Goal: Communication & Community: Answer question/provide support

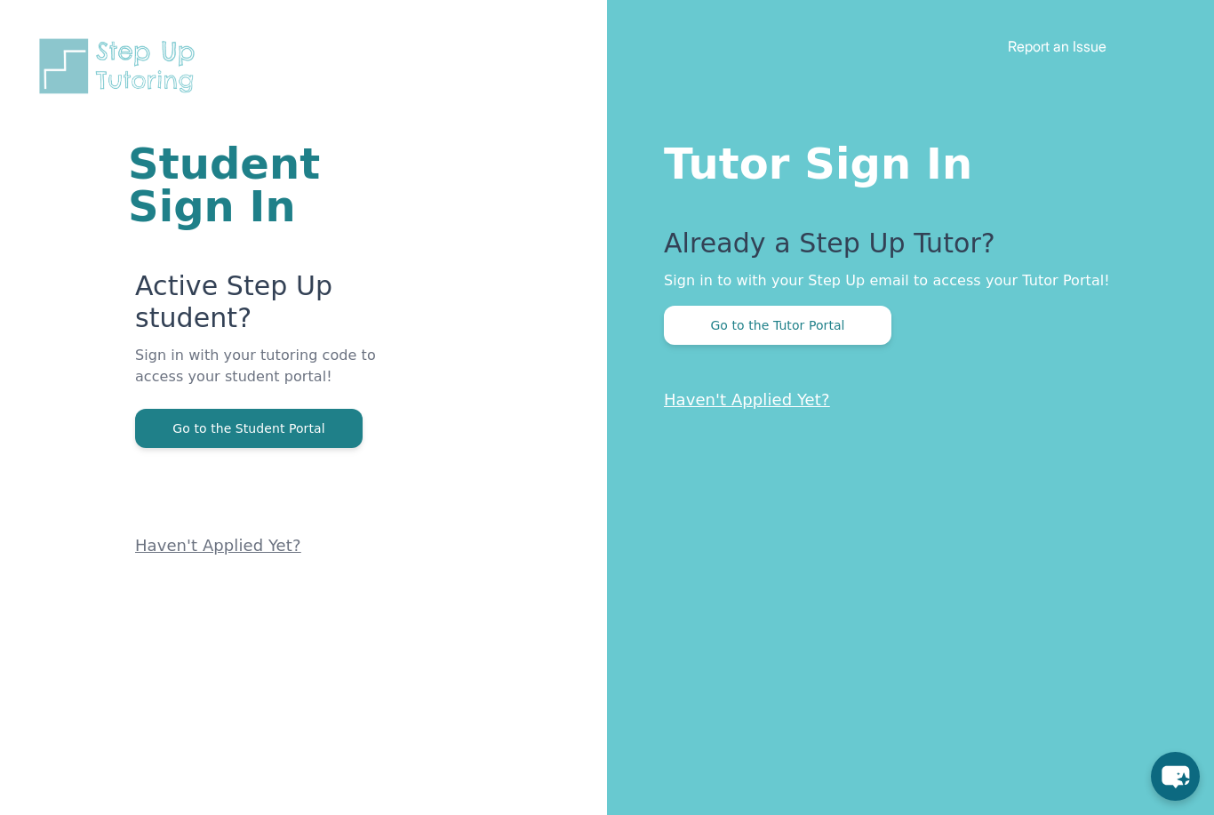
click at [827, 329] on button "Go to the Tutor Portal" at bounding box center [778, 325] width 228 height 39
click at [822, 331] on button "Go to the Tutor Portal" at bounding box center [778, 325] width 228 height 39
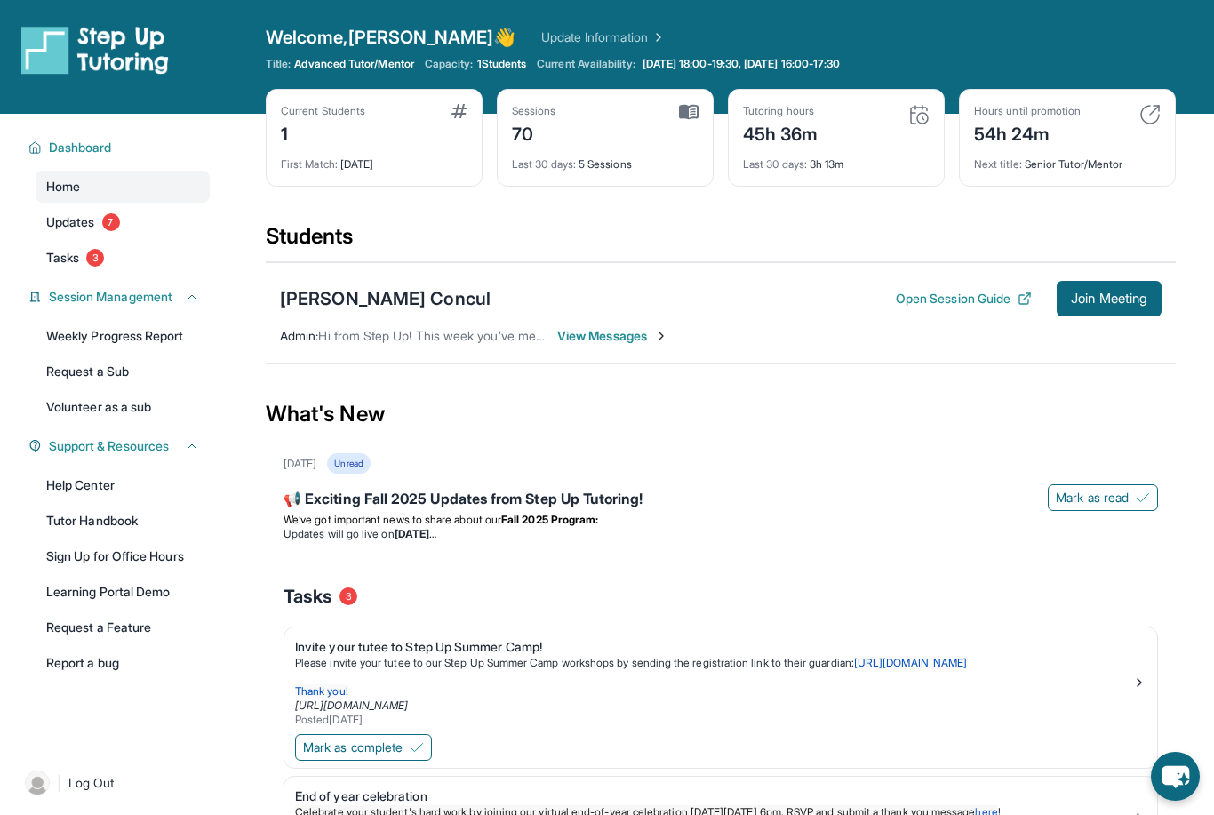
click at [1118, 307] on button "Join Meeting" at bounding box center [1109, 299] width 105 height 36
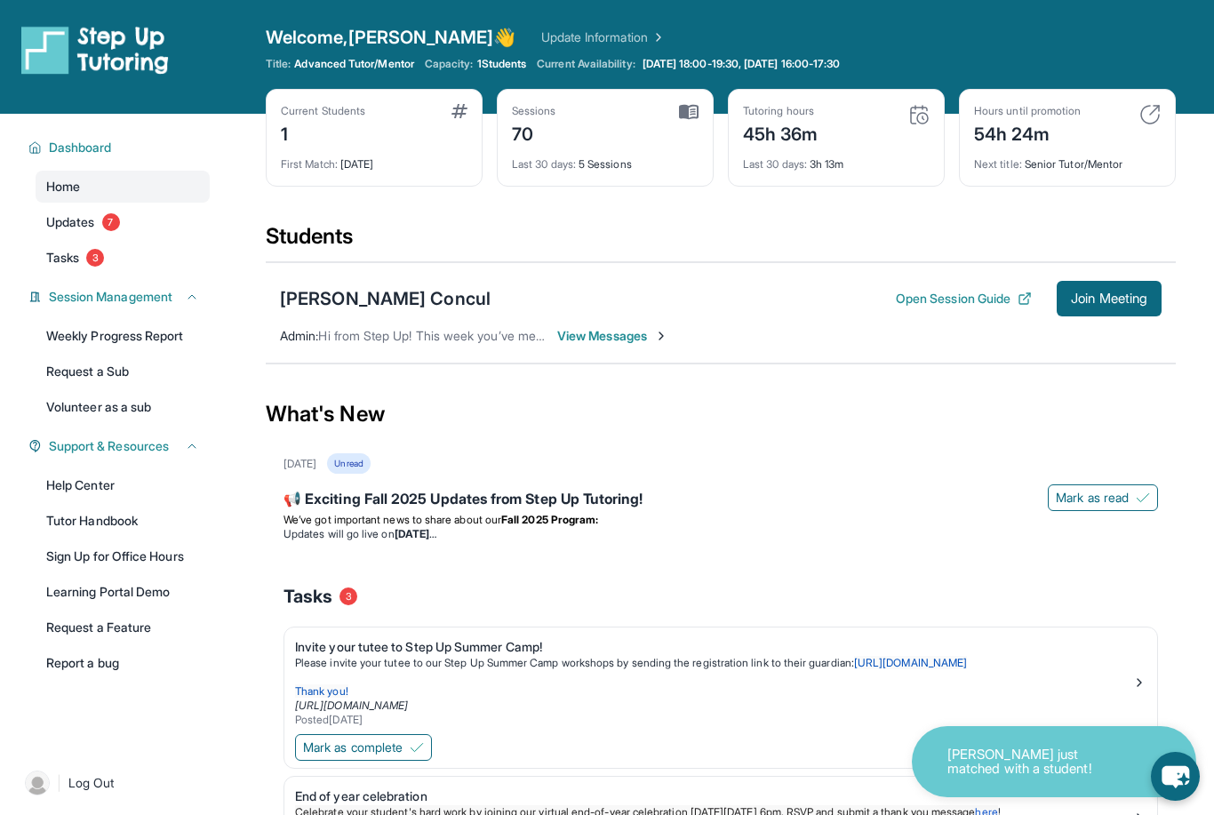
click at [1125, 313] on button "Join Meeting" at bounding box center [1109, 299] width 105 height 36
click at [1132, 319] on div "[PERSON_NAME] Concul Open Session Guide Join Meeting Admin : Hi from Step Up! T…" at bounding box center [721, 312] width 910 height 101
click at [1120, 304] on span "Join Meeting" at bounding box center [1109, 298] width 76 height 11
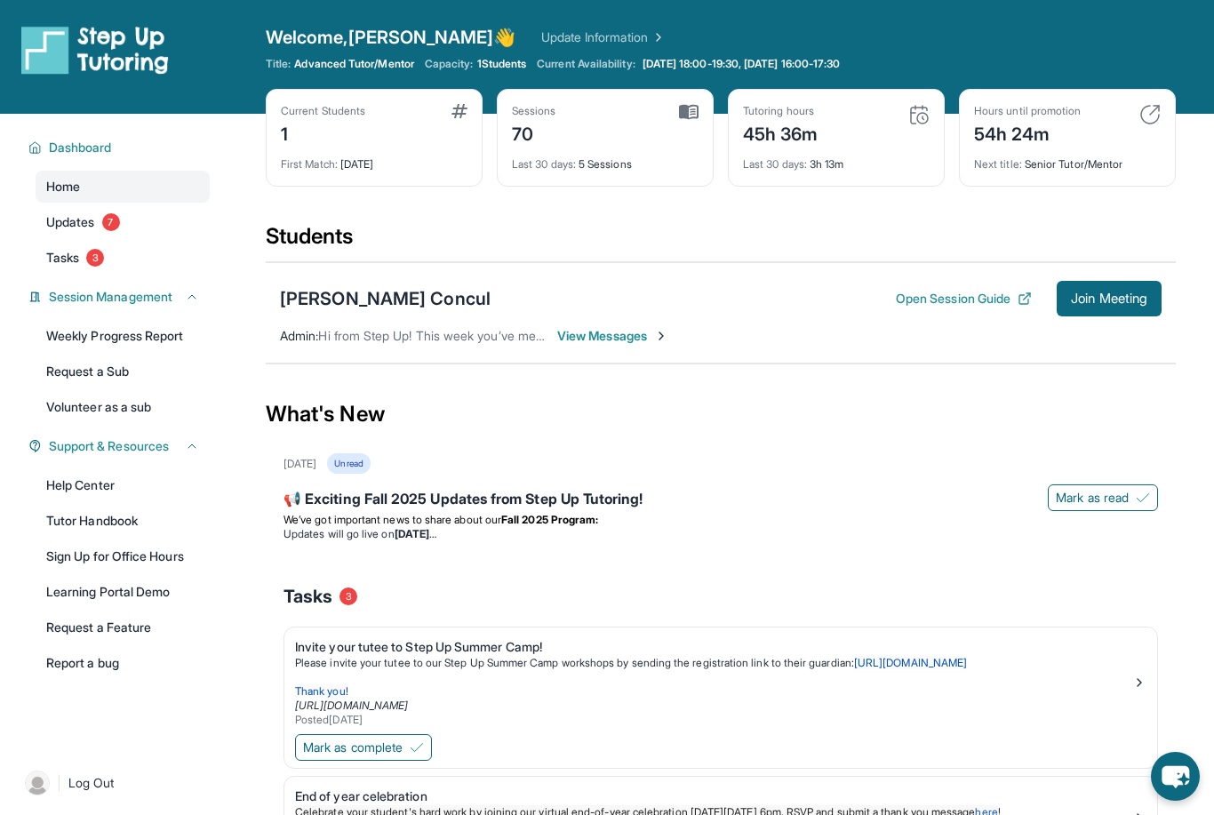
click at [1115, 301] on span "Join Meeting" at bounding box center [1109, 298] width 76 height 11
click at [971, 306] on button "Open Session Guide" at bounding box center [964, 299] width 136 height 18
click at [623, 355] on div "[PERSON_NAME] Concul Open Session Guide Join Meeting Admin : Hi from Step Up! T…" at bounding box center [721, 312] width 910 height 101
click at [947, 298] on button "Open Session Guide" at bounding box center [964, 299] width 136 height 18
click at [374, 303] on div "[PERSON_NAME] Concul" at bounding box center [385, 298] width 211 height 25
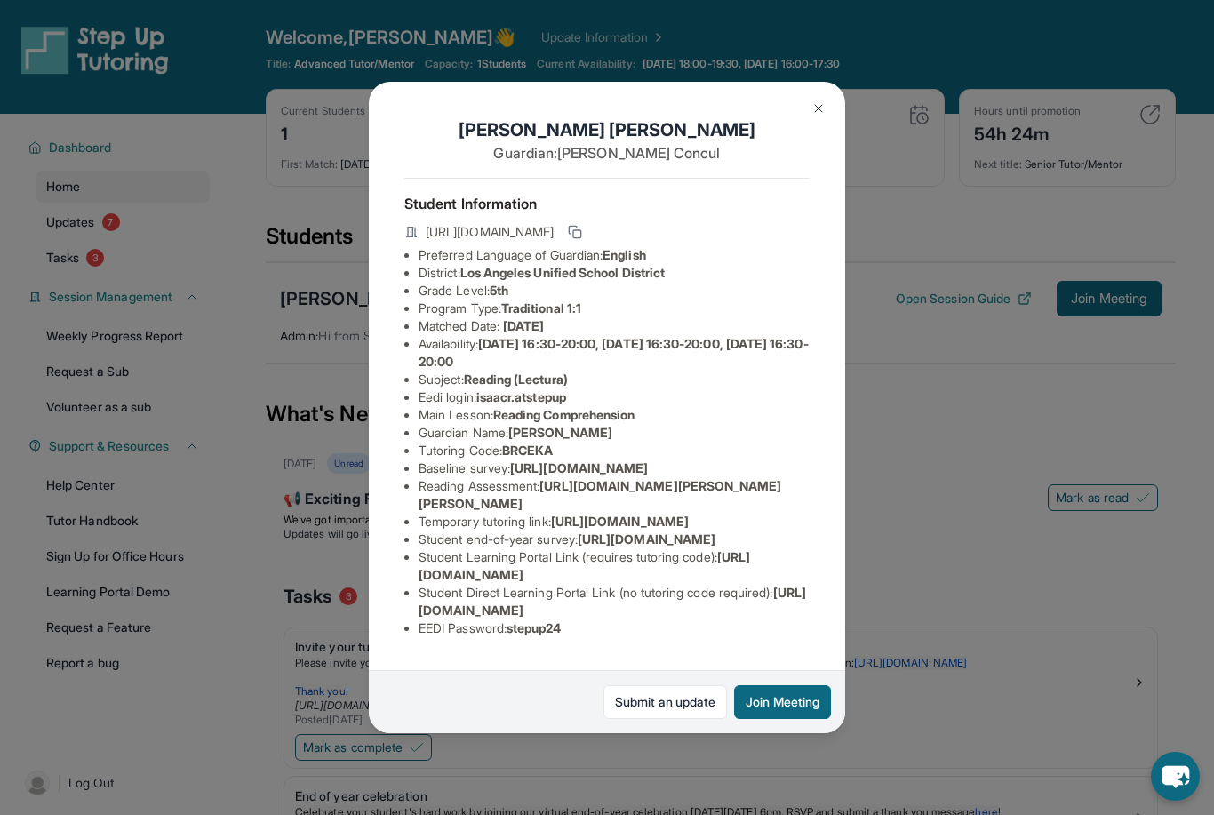
scroll to position [60, 1]
click at [554, 223] on span "[URL][DOMAIN_NAME]" at bounding box center [490, 232] width 128 height 18
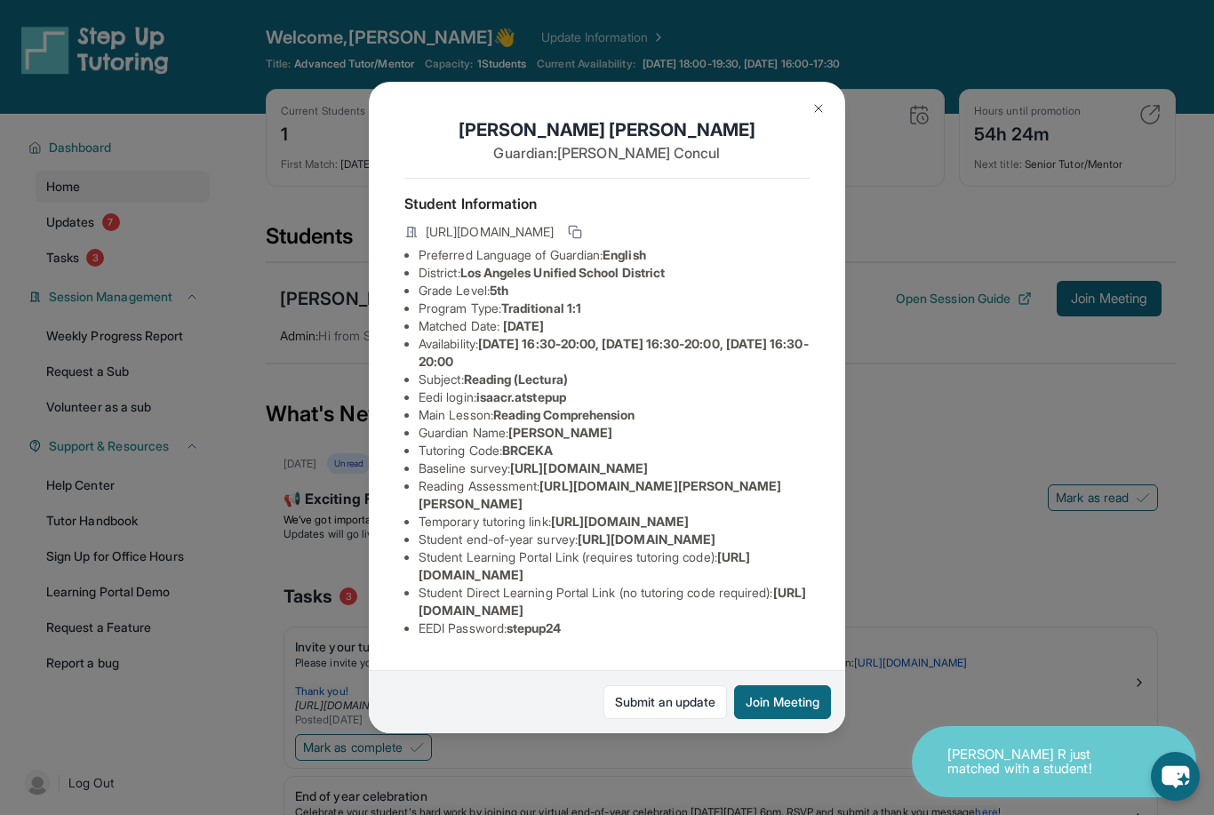
scroll to position [121, 0]
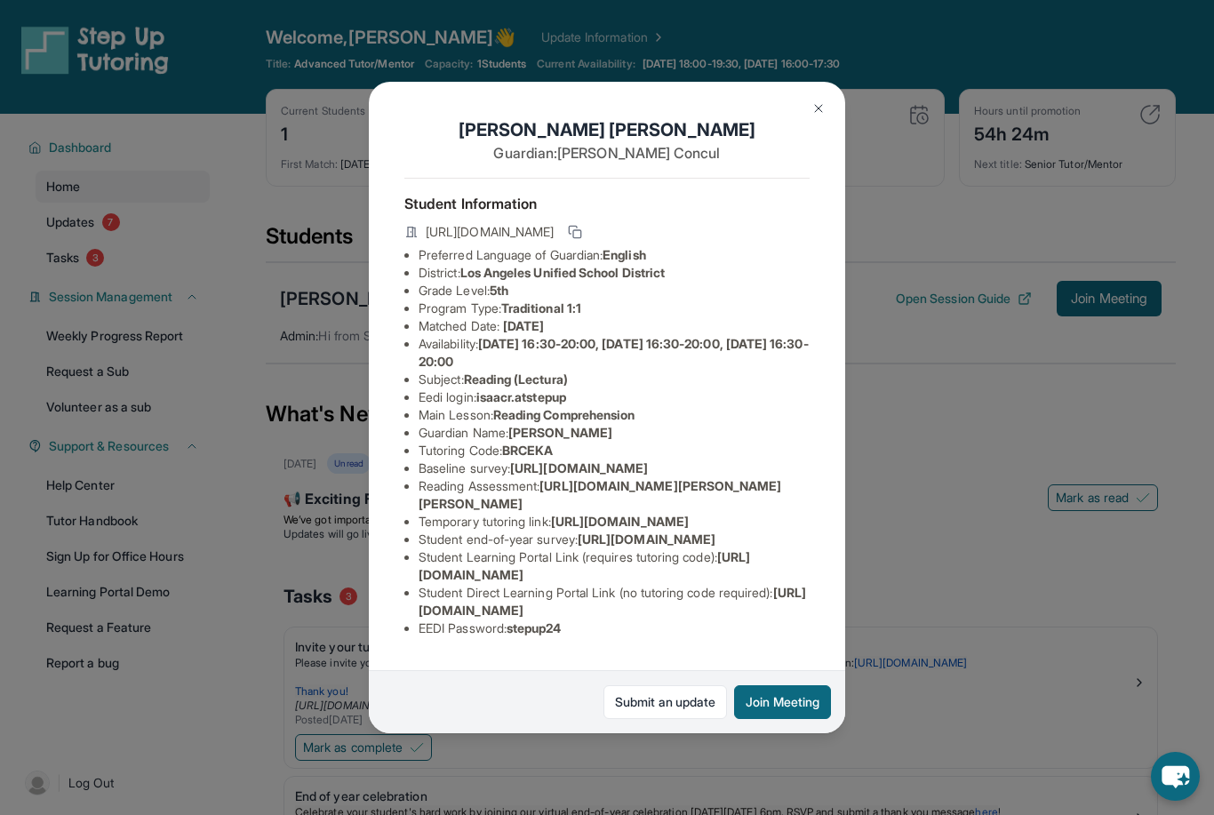
copy li "[URL][DOMAIN_NAME]"
click at [907, 439] on div "[PERSON_NAME] Concul Guardian: [PERSON_NAME] Student Information [URL][DOMAIN_N…" at bounding box center [607, 407] width 1214 height 815
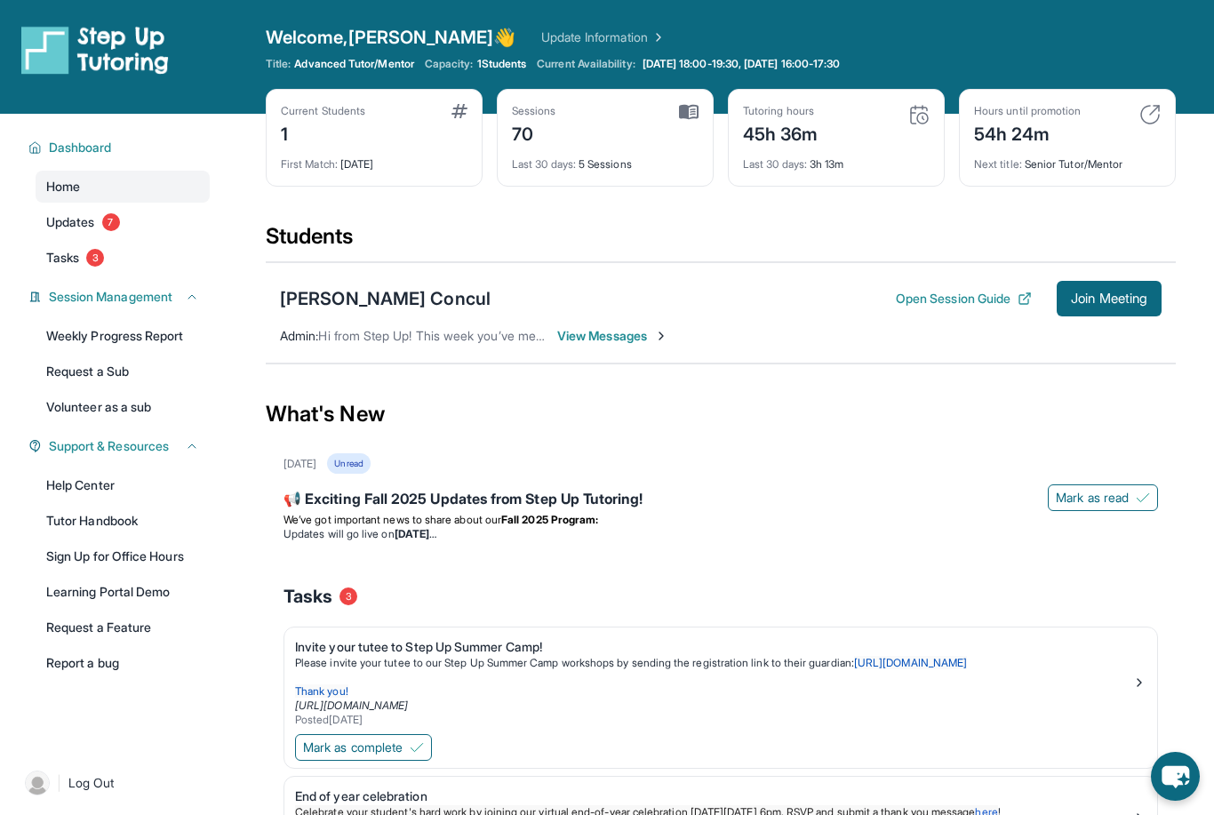
click at [975, 446] on div "What's New" at bounding box center [721, 414] width 910 height 78
click at [1100, 315] on button "Join Meeting" at bounding box center [1109, 299] width 105 height 36
click at [1118, 297] on span "Join Meeting" at bounding box center [1109, 298] width 76 height 11
click at [1115, 314] on button "Join Meeting" at bounding box center [1109, 299] width 105 height 36
click at [1001, 295] on button "Open Session Guide" at bounding box center [964, 299] width 136 height 18
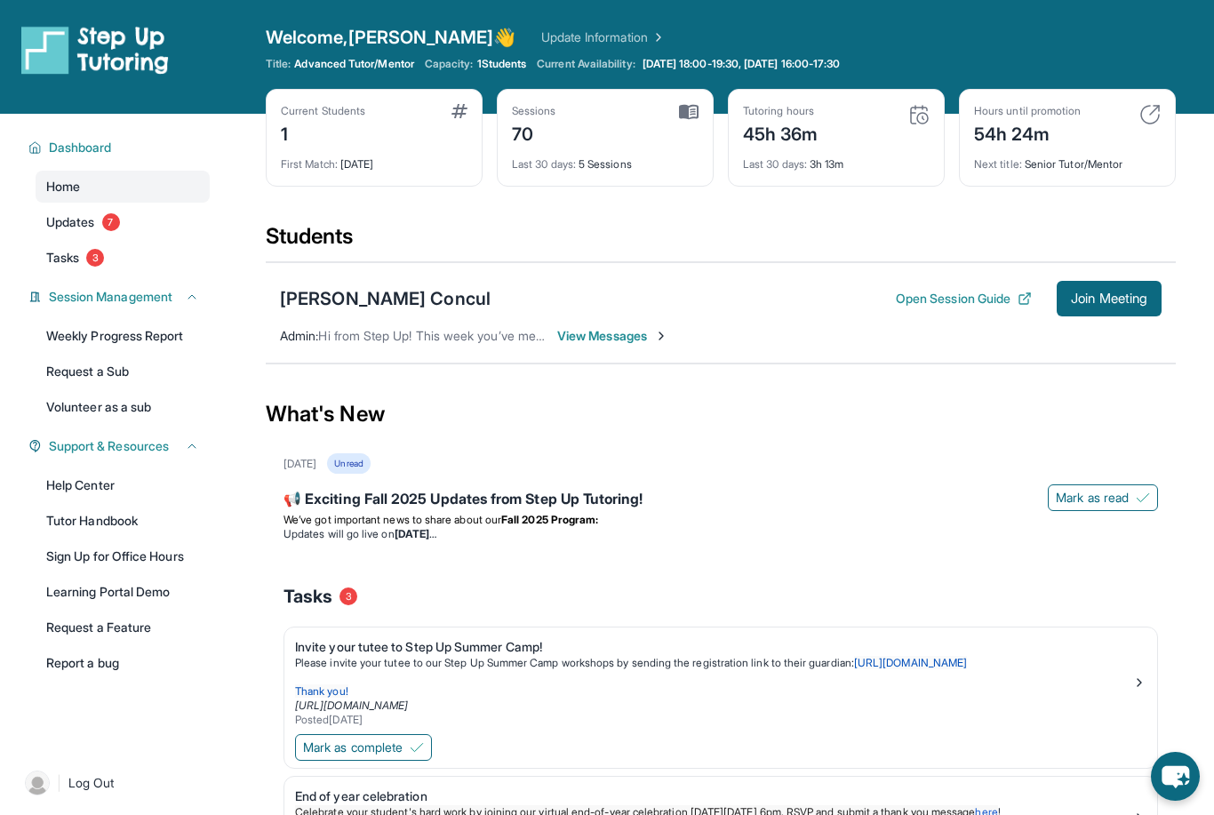
click at [1124, 309] on button "Join Meeting" at bounding box center [1109, 299] width 105 height 36
click at [620, 329] on span "View Messages" at bounding box center [612, 336] width 111 height 18
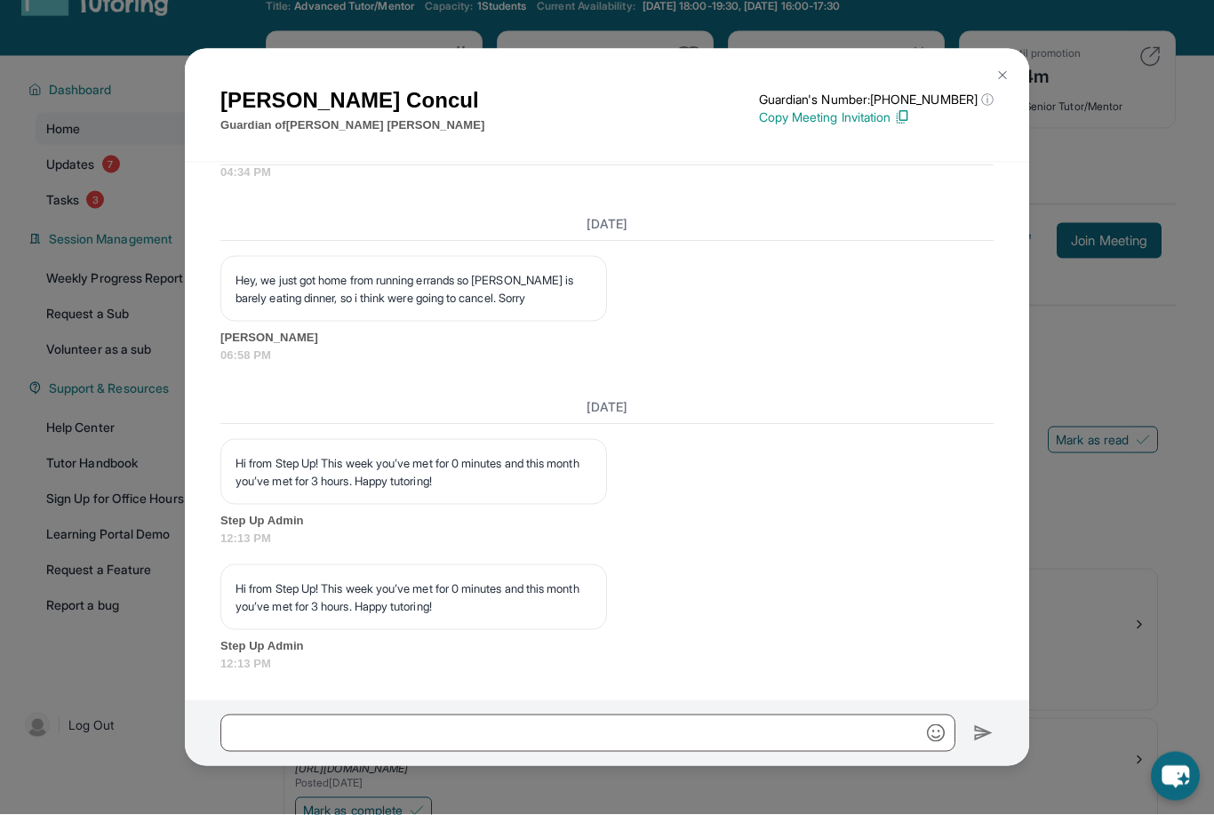
scroll to position [59, 0]
click at [854, 126] on p "Copy Meeting Invitation" at bounding box center [876, 117] width 235 height 18
click at [996, 83] on img at bounding box center [1003, 75] width 14 height 14
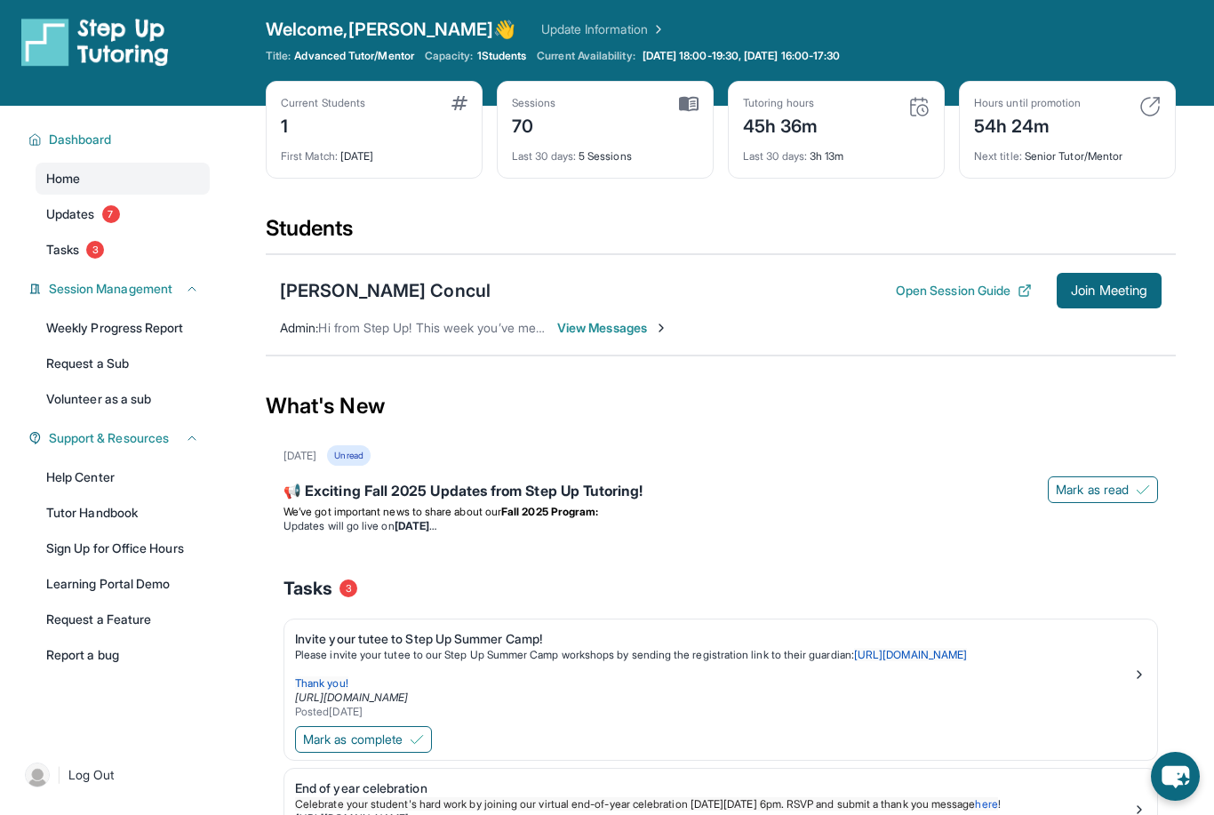
scroll to position [0, 0]
